Goal: Task Accomplishment & Management: Manage account settings

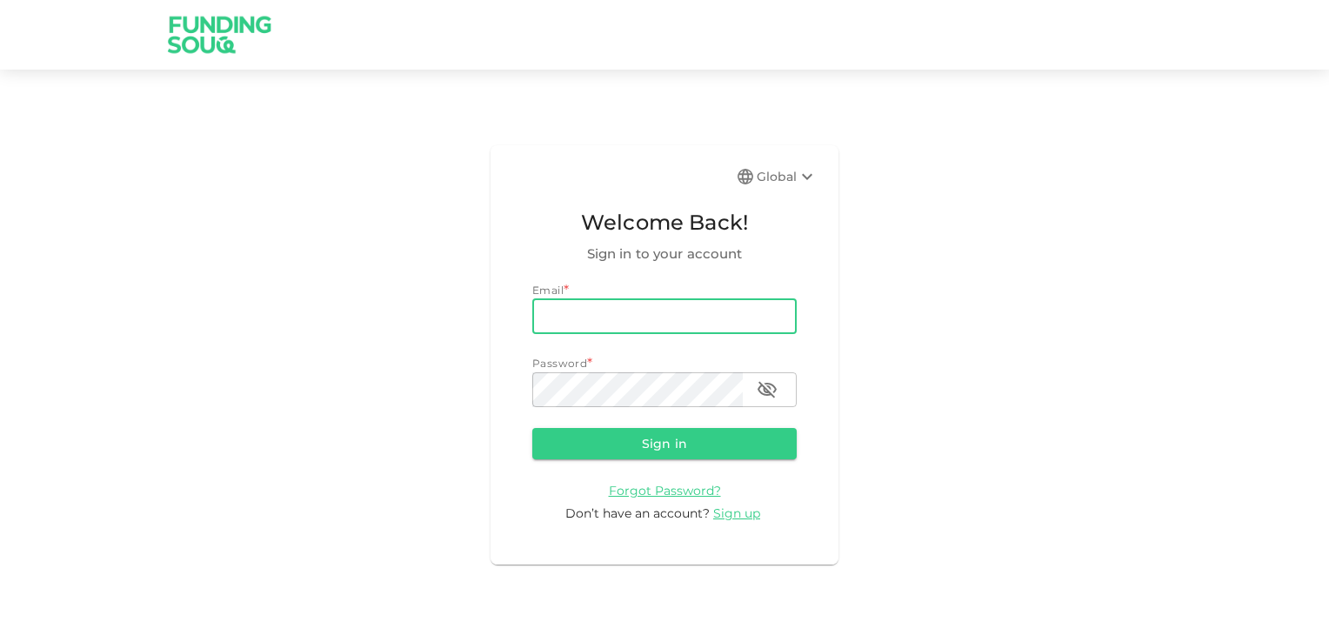
click at [585, 311] on input "email" at bounding box center [664, 316] width 264 height 35
type input "[EMAIL_ADDRESS][DOMAIN_NAME]"
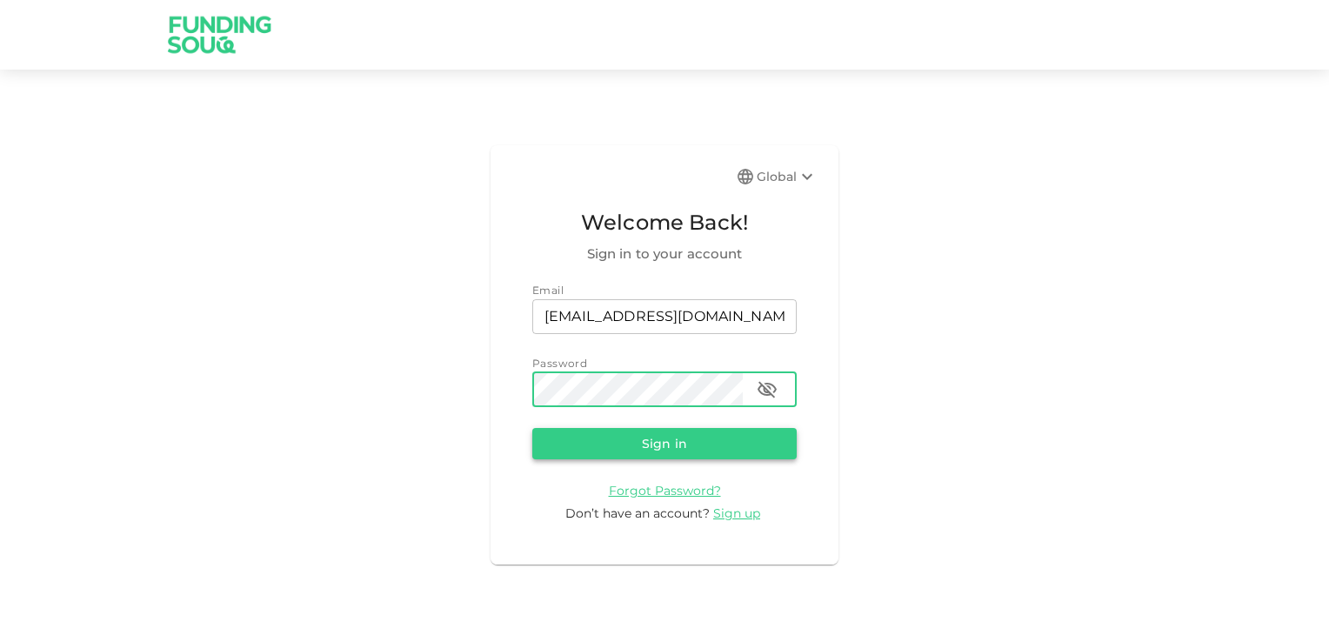
click at [658, 443] on button "Sign in" at bounding box center [664, 443] width 264 height 31
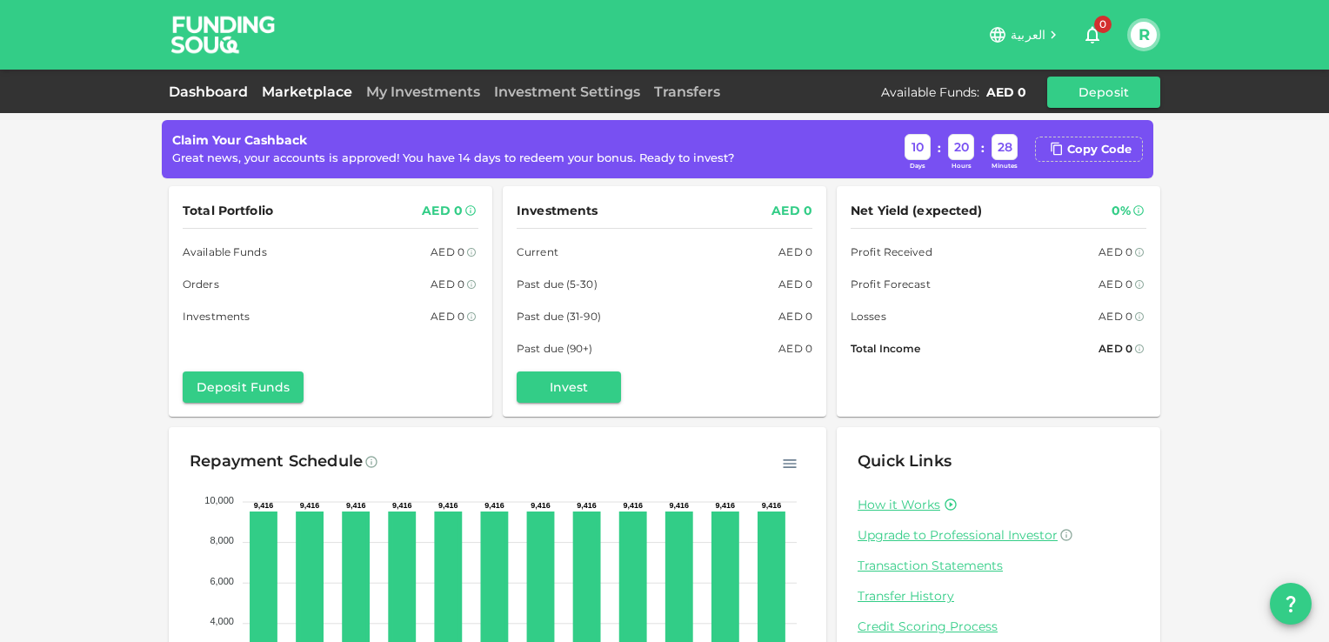
click at [299, 94] on link "Marketplace" at bounding box center [307, 92] width 104 height 17
